Goal: Transaction & Acquisition: Purchase product/service

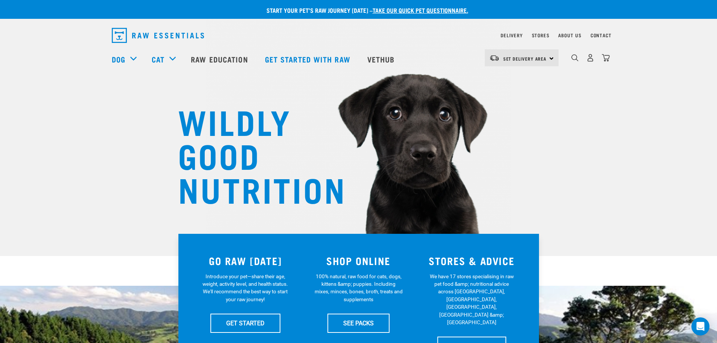
scroll to position [38, 0]
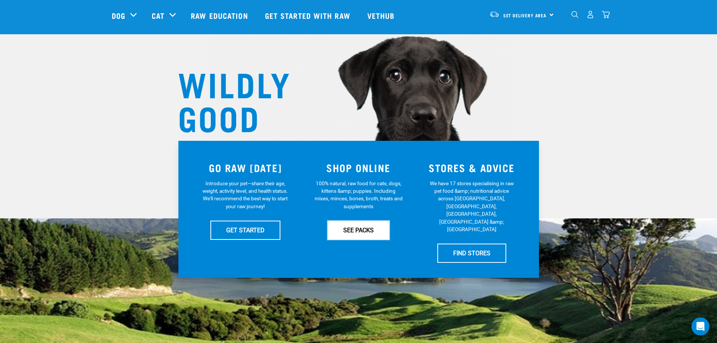
click at [382, 233] on link "SEE PACKS" at bounding box center [359, 230] width 62 height 19
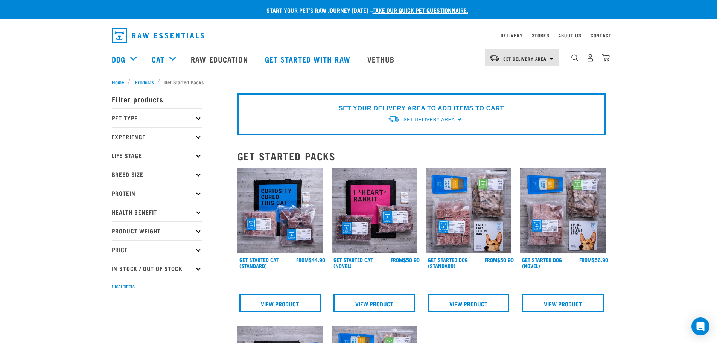
click at [149, 123] on p "Pet Type" at bounding box center [157, 117] width 90 height 19
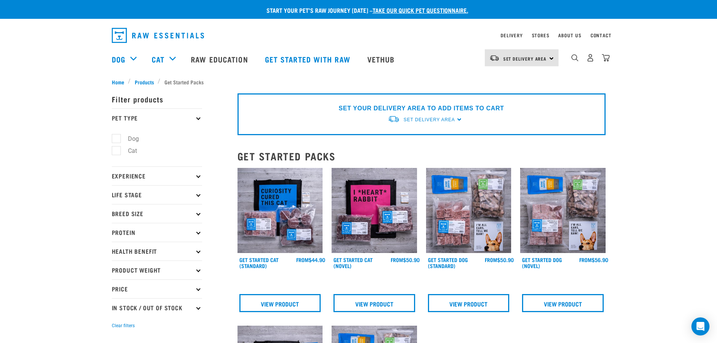
click at [118, 135] on label "Dog" at bounding box center [129, 138] width 26 height 9
click at [117, 135] on input "Dog" at bounding box center [114, 137] width 5 height 5
checkbox input "true"
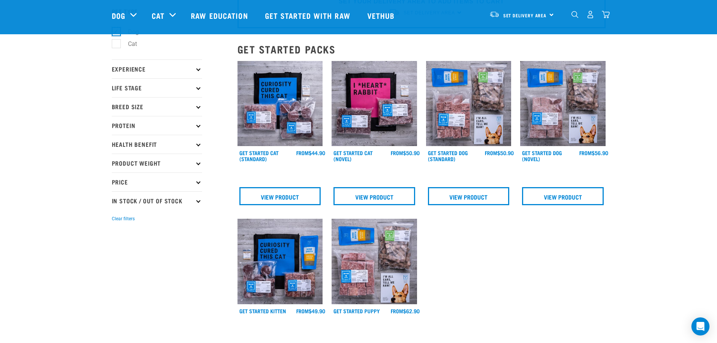
scroll to position [3, 0]
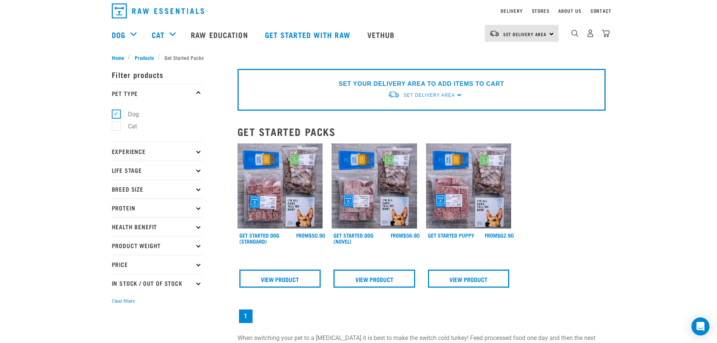
scroll to position [38, 0]
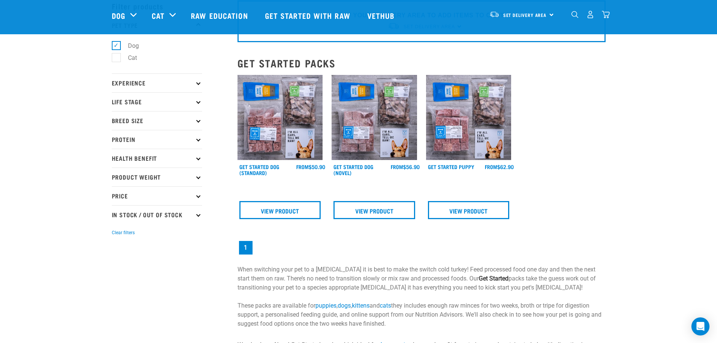
click at [143, 140] on p "Protein" at bounding box center [157, 139] width 90 height 19
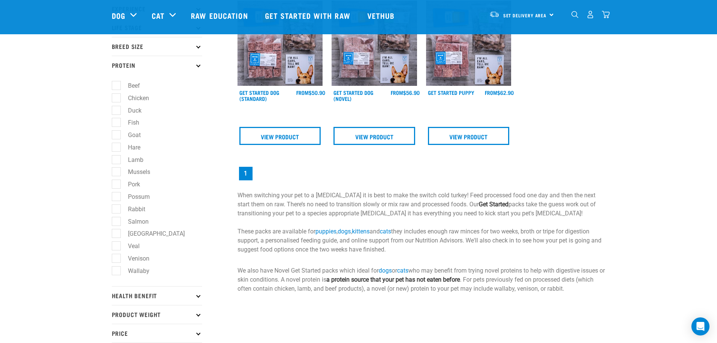
scroll to position [113, 0]
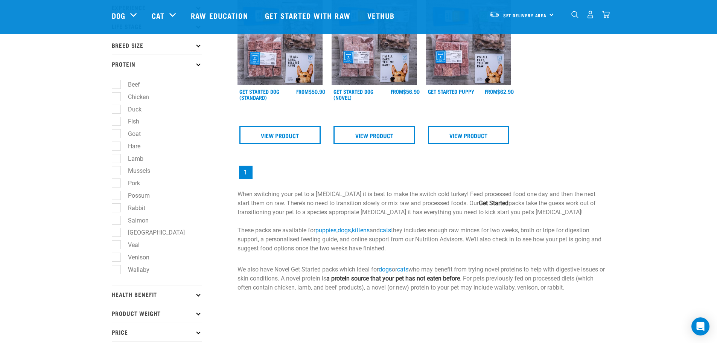
click at [118, 247] on label "Veal" at bounding box center [129, 244] width 27 height 9
click at [117, 246] on input "Veal" at bounding box center [114, 243] width 5 height 5
checkbox input "true"
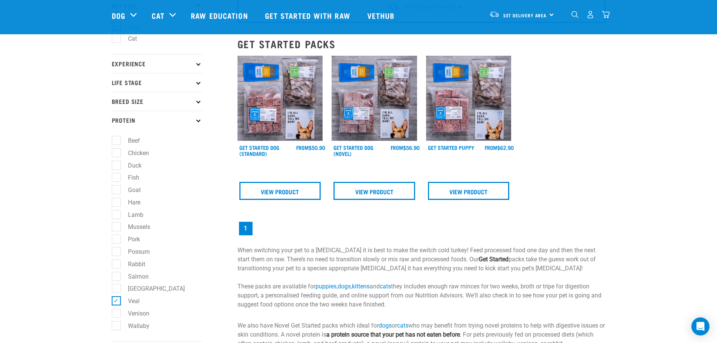
scroll to position [158, 0]
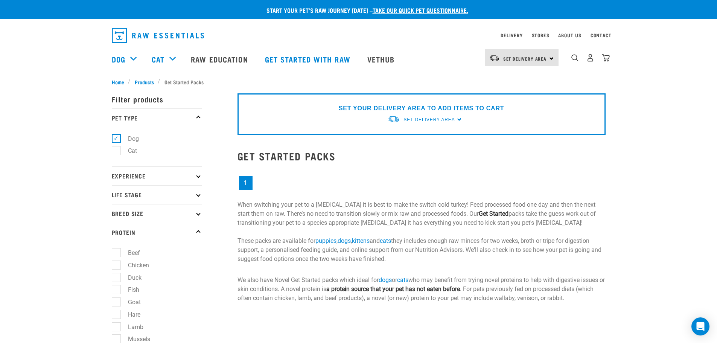
click at [199, 230] on p "Protein" at bounding box center [157, 232] width 90 height 19
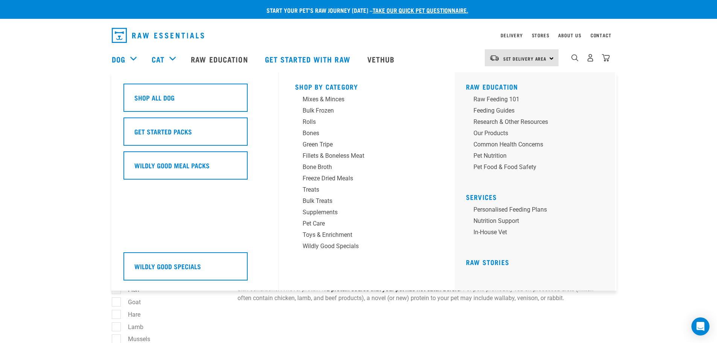
click at [132, 56] on div "Dog" at bounding box center [128, 59] width 32 height 30
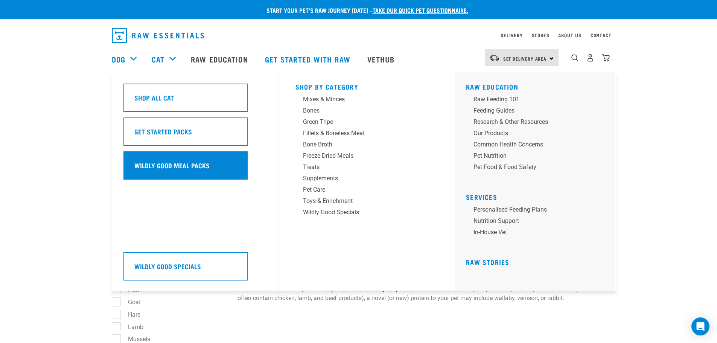
click at [163, 154] on div "Wildly Good Meal Packs" at bounding box center [186, 165] width 124 height 28
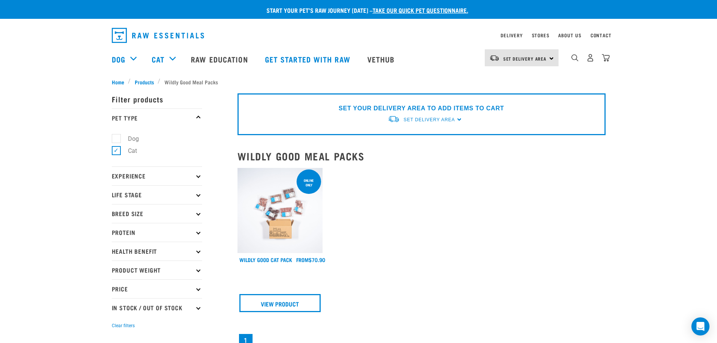
click at [118, 151] on label "Cat" at bounding box center [128, 150] width 24 height 9
click at [117, 151] on input "Cat" at bounding box center [114, 149] width 5 height 5
checkbox input "false"
click at [118, 140] on label "Dog" at bounding box center [129, 138] width 26 height 9
click at [117, 140] on input "Dog" at bounding box center [114, 137] width 5 height 5
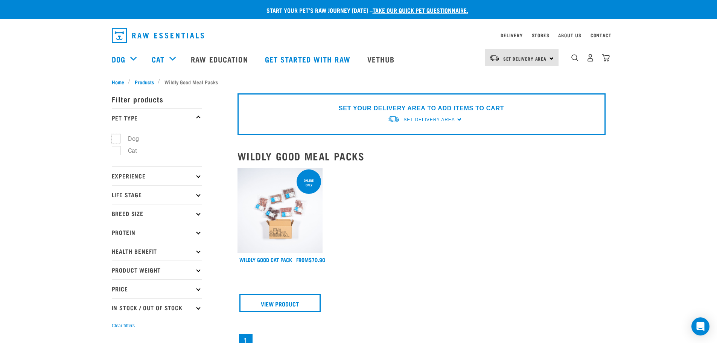
checkbox input "true"
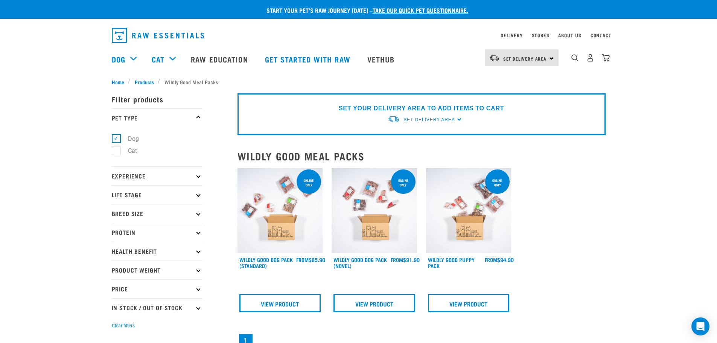
scroll to position [38, 0]
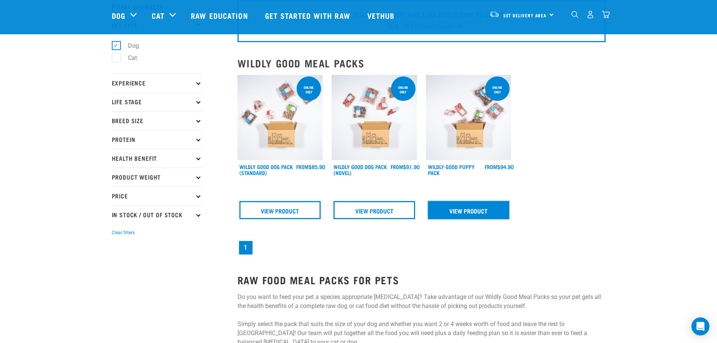
click at [442, 205] on link "View Product" at bounding box center [469, 210] width 82 height 18
